Goal: Navigation & Orientation: Find specific page/section

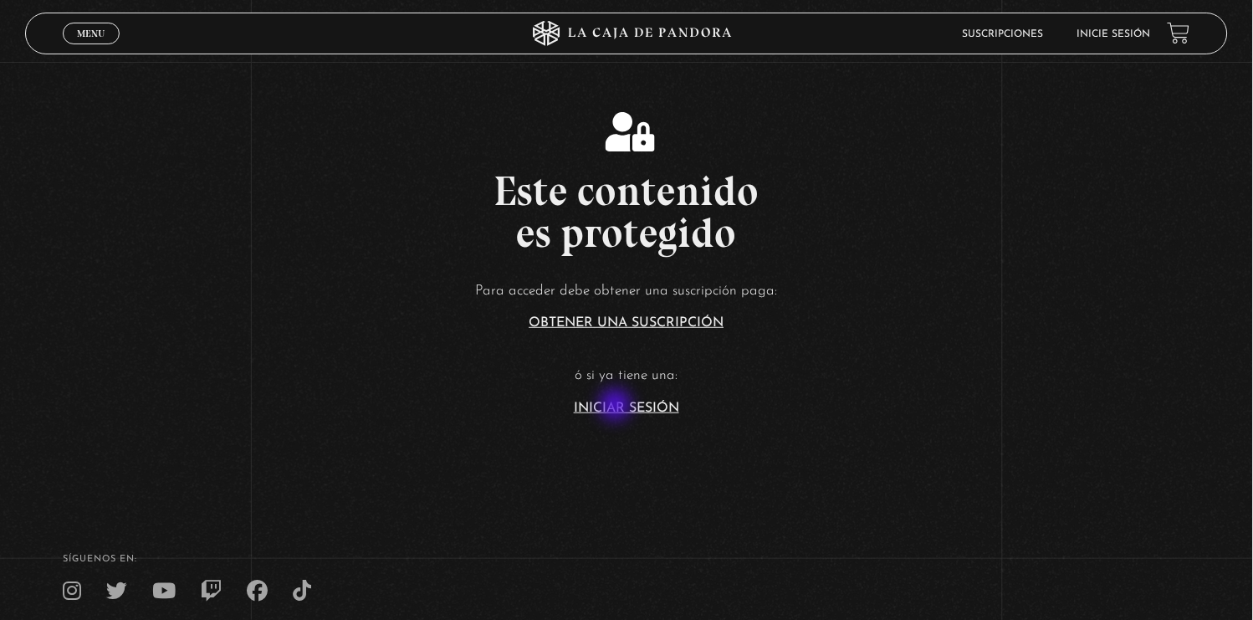
click at [617, 406] on link "Iniciar Sesión" at bounding box center [626, 407] width 105 height 13
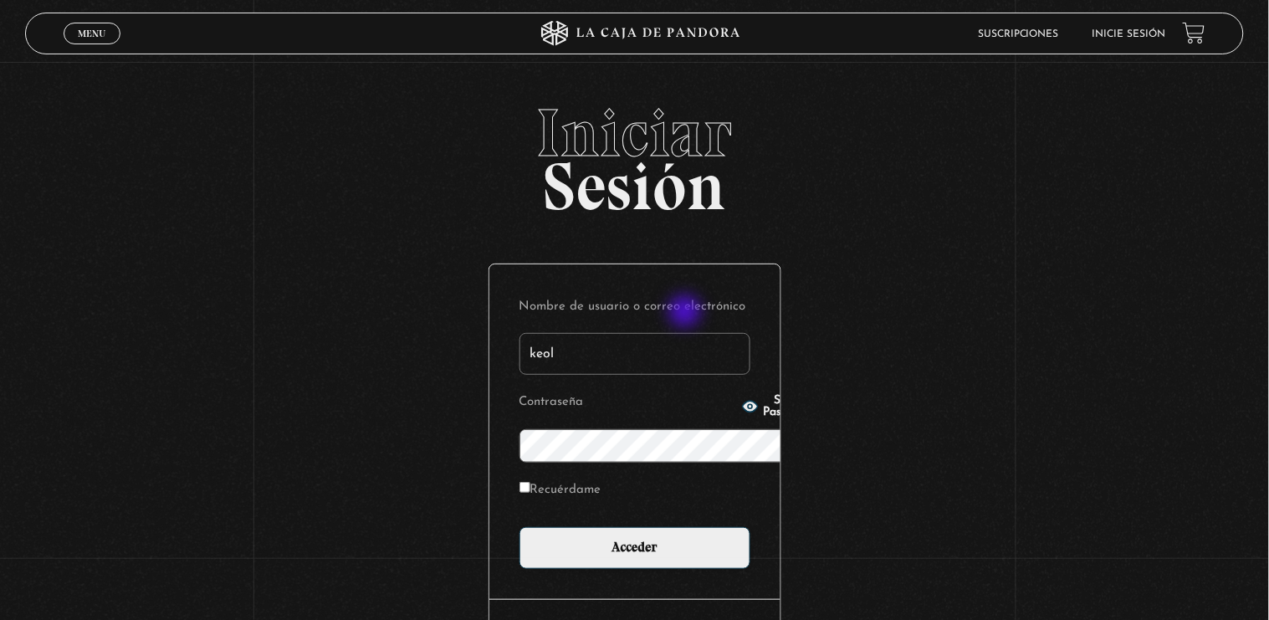
type input "[EMAIL_ADDRESS][DOMAIN_NAME]"
click at [519, 527] on input "Acceder" at bounding box center [634, 548] width 231 height 42
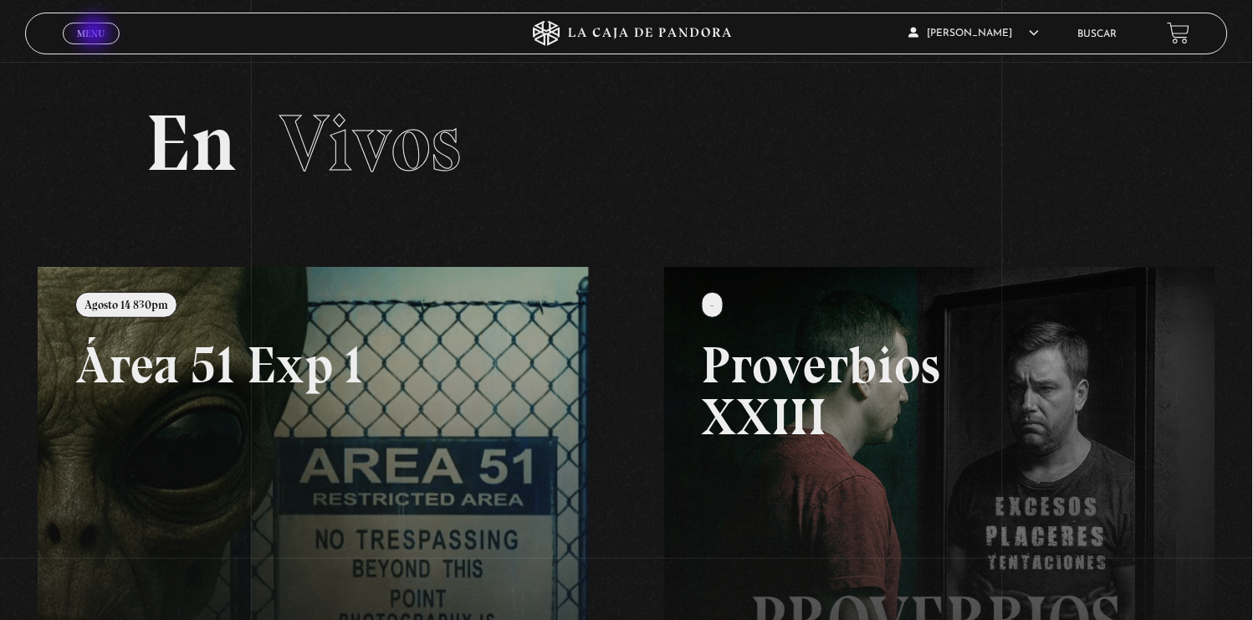
click at [95, 33] on span "Menu" at bounding box center [91, 33] width 28 height 10
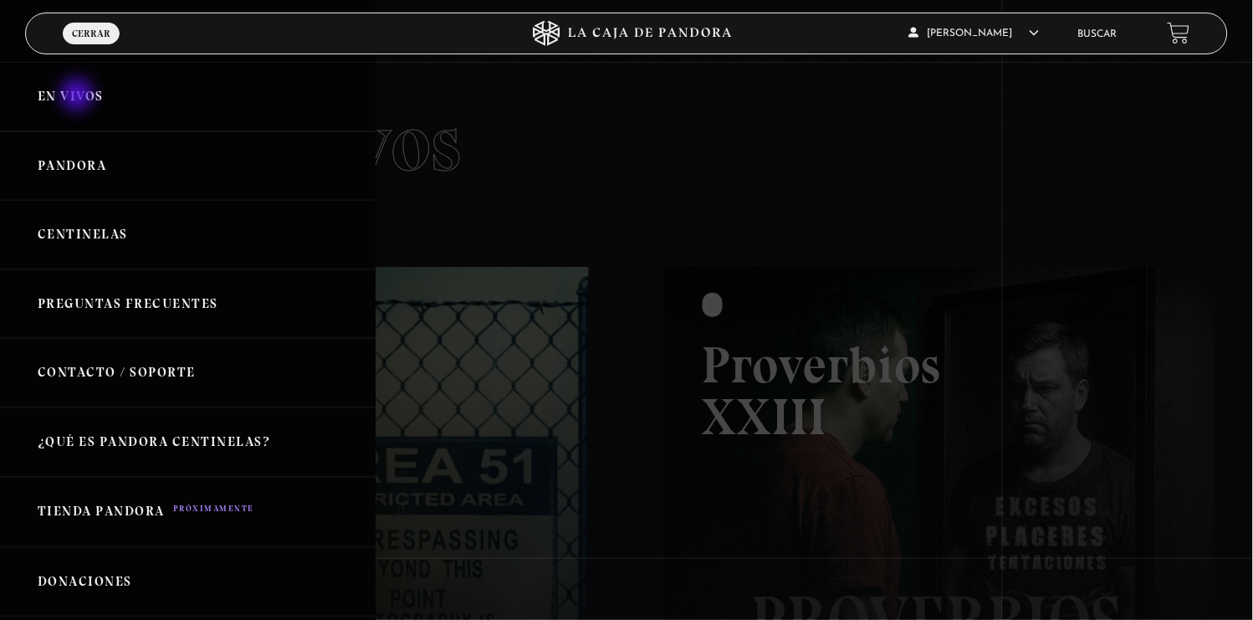
click at [79, 96] on link "En vivos" at bounding box center [187, 96] width 375 height 69
